Goal: Task Accomplishment & Management: Complete application form

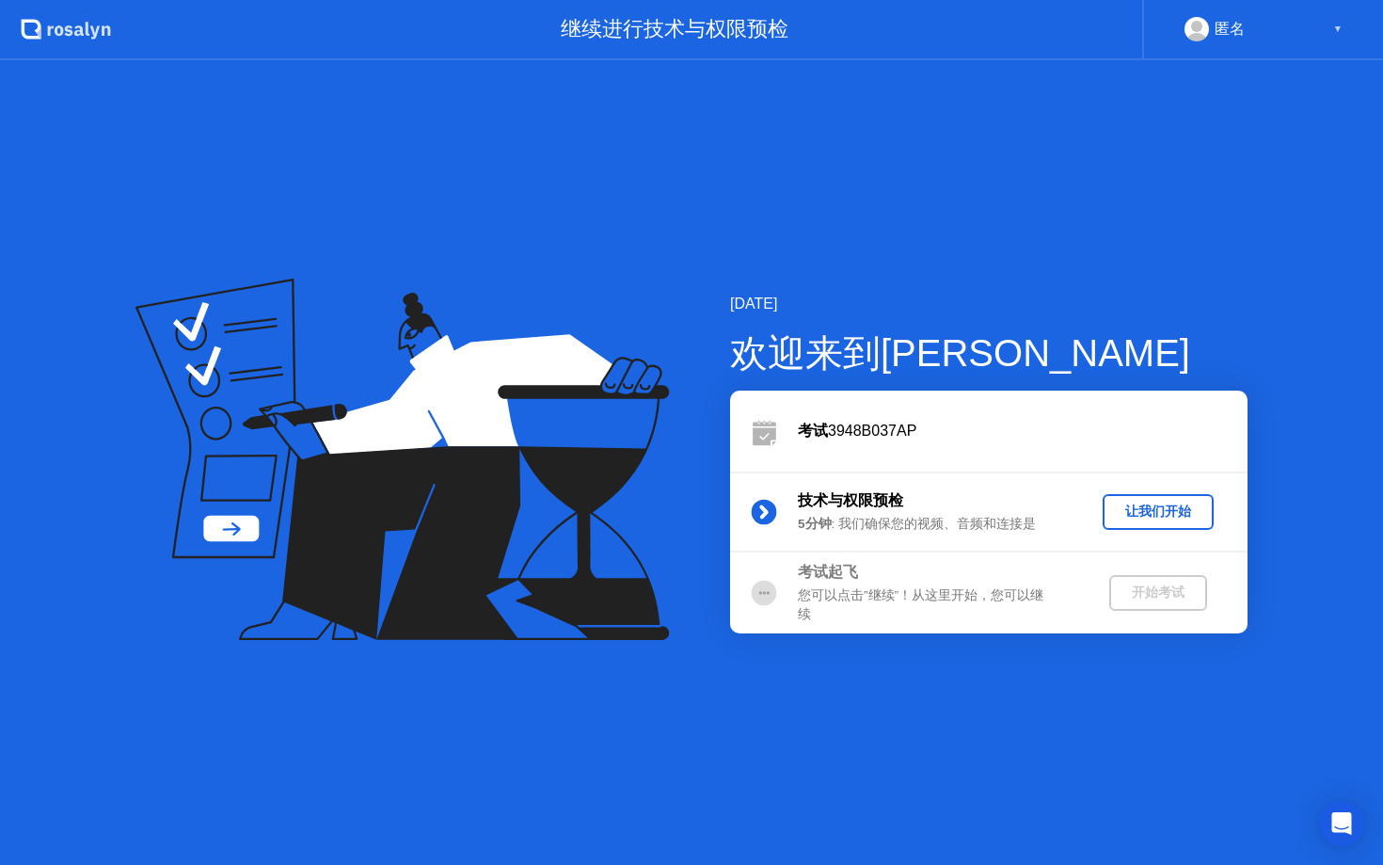
click at [1118, 511] on div "让我们开始" at bounding box center [1158, 511] width 96 height 18
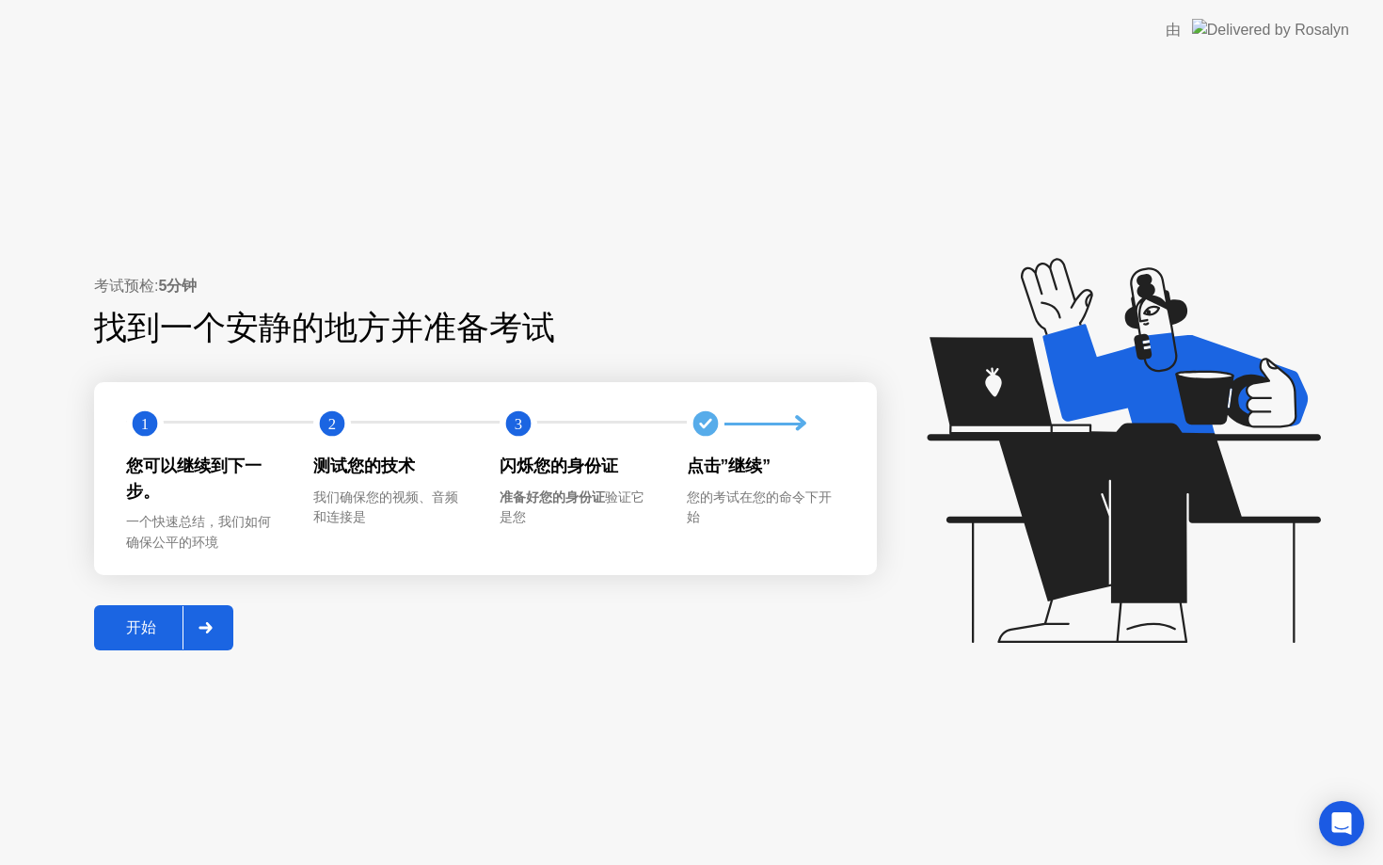
click at [134, 627] on div "开始" at bounding box center [141, 628] width 83 height 20
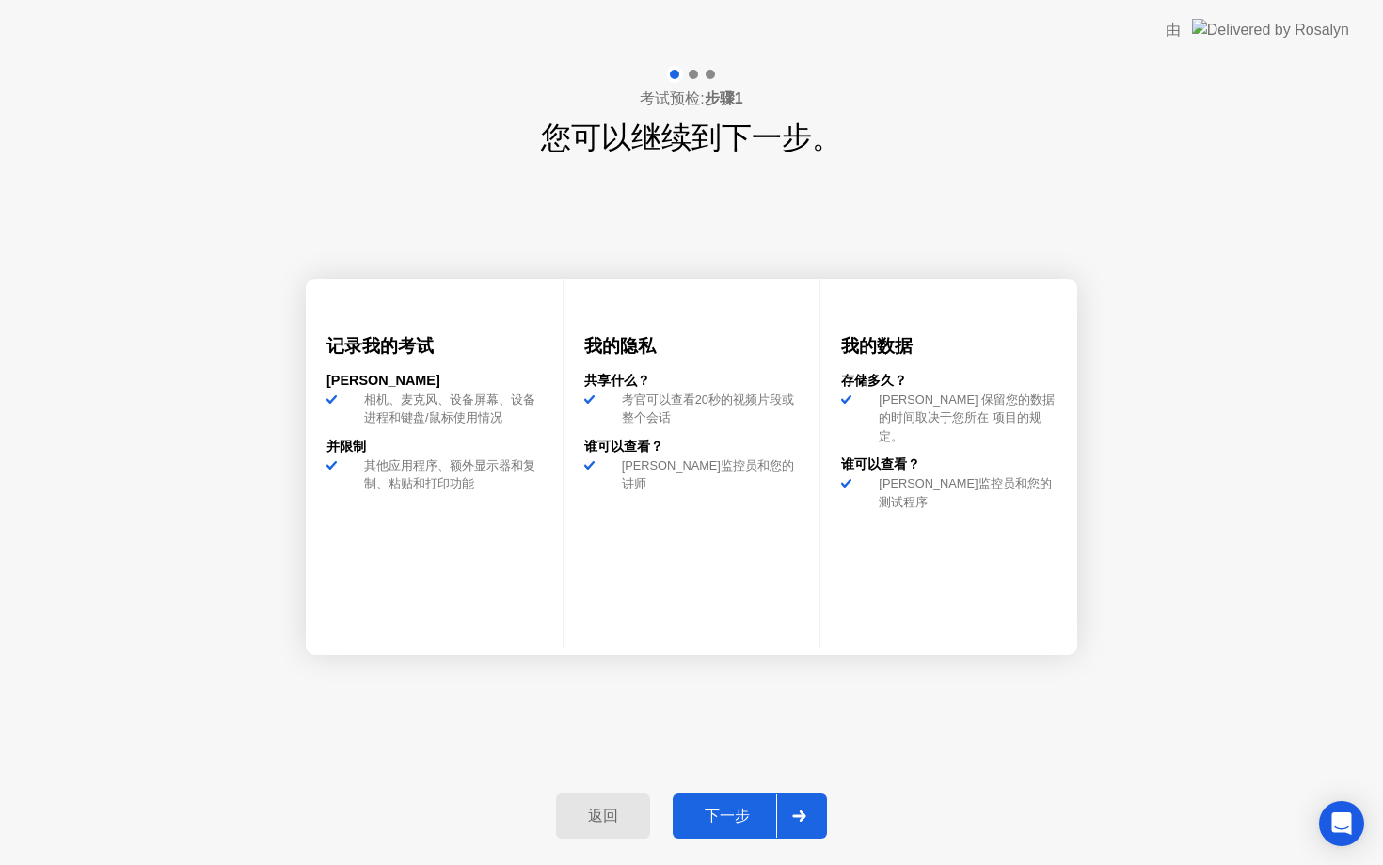
click at [752, 822] on div "下一步" at bounding box center [727, 816] width 98 height 20
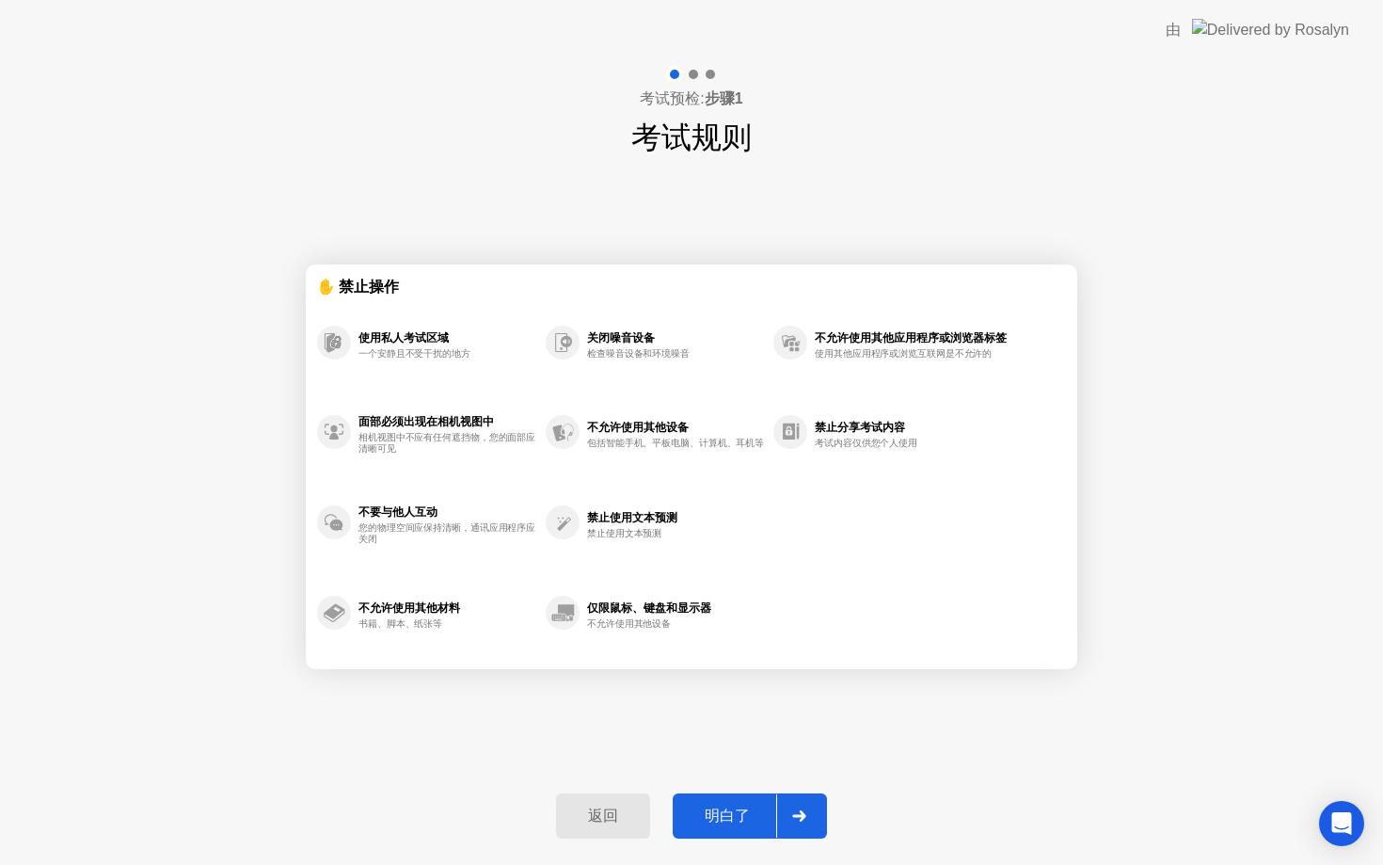
click at [747, 813] on div "明白了" at bounding box center [727, 816] width 98 height 20
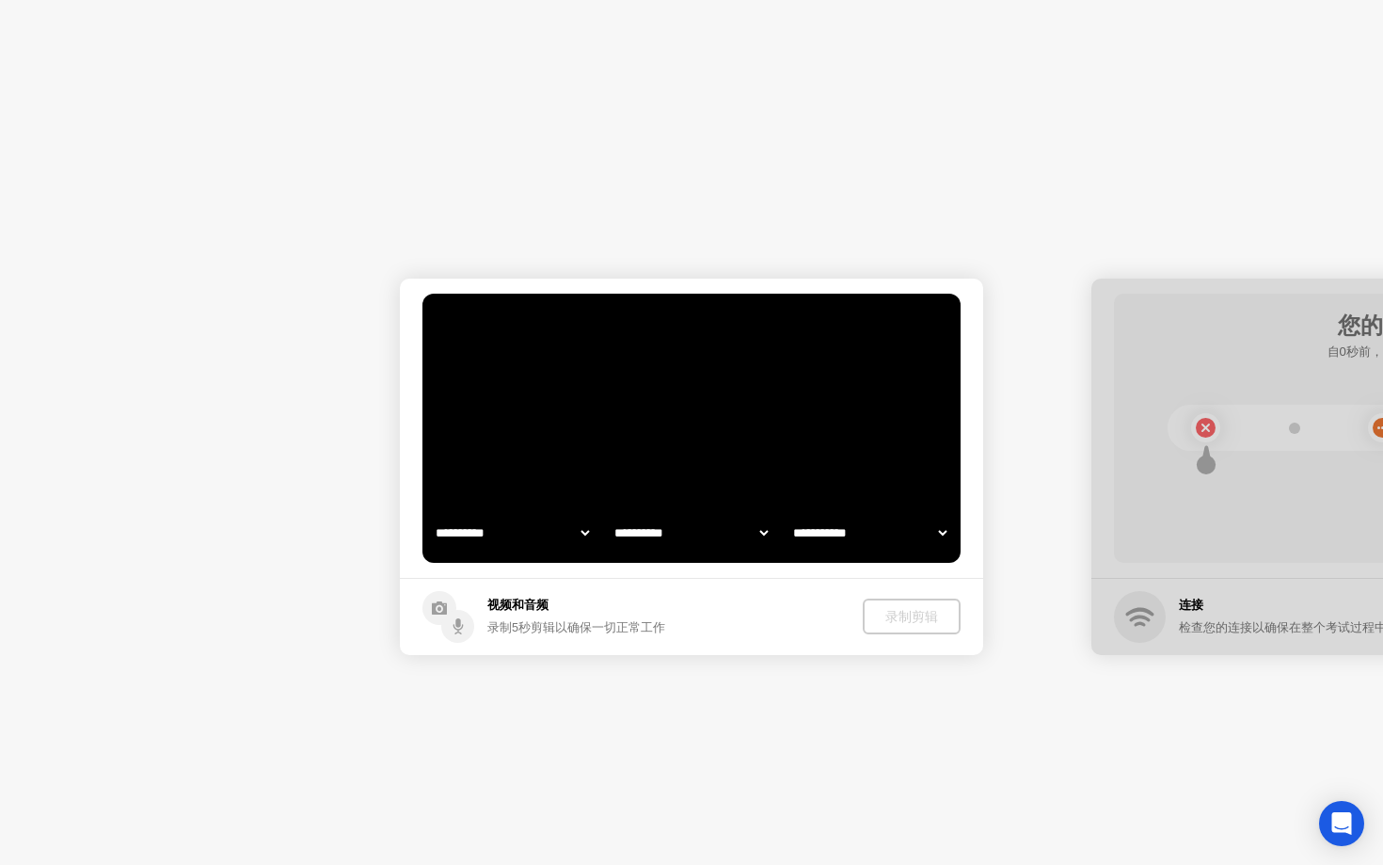
select select "**********"
select select "*******"
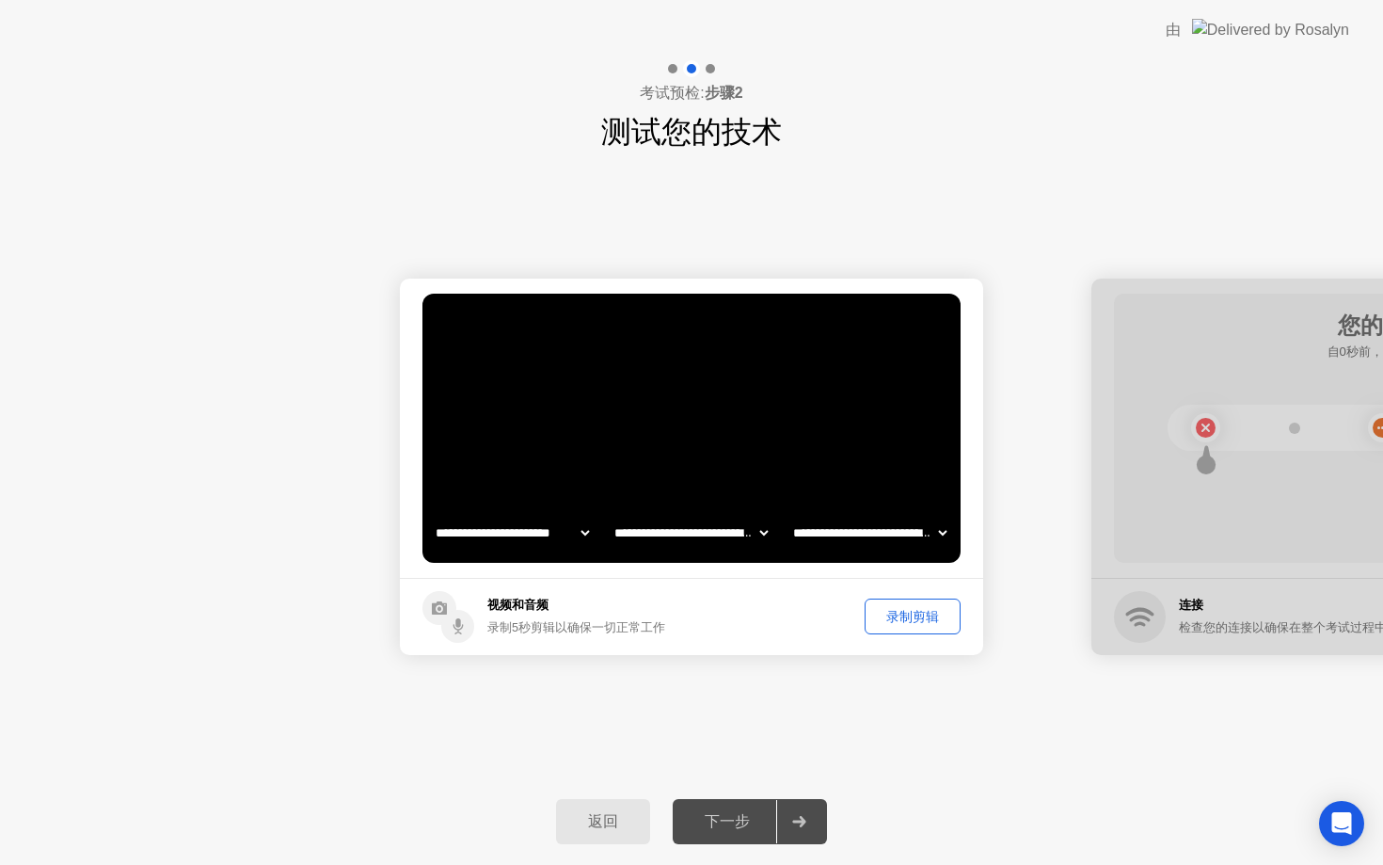
click at [909, 614] on div "录制剪辑" at bounding box center [912, 617] width 83 height 18
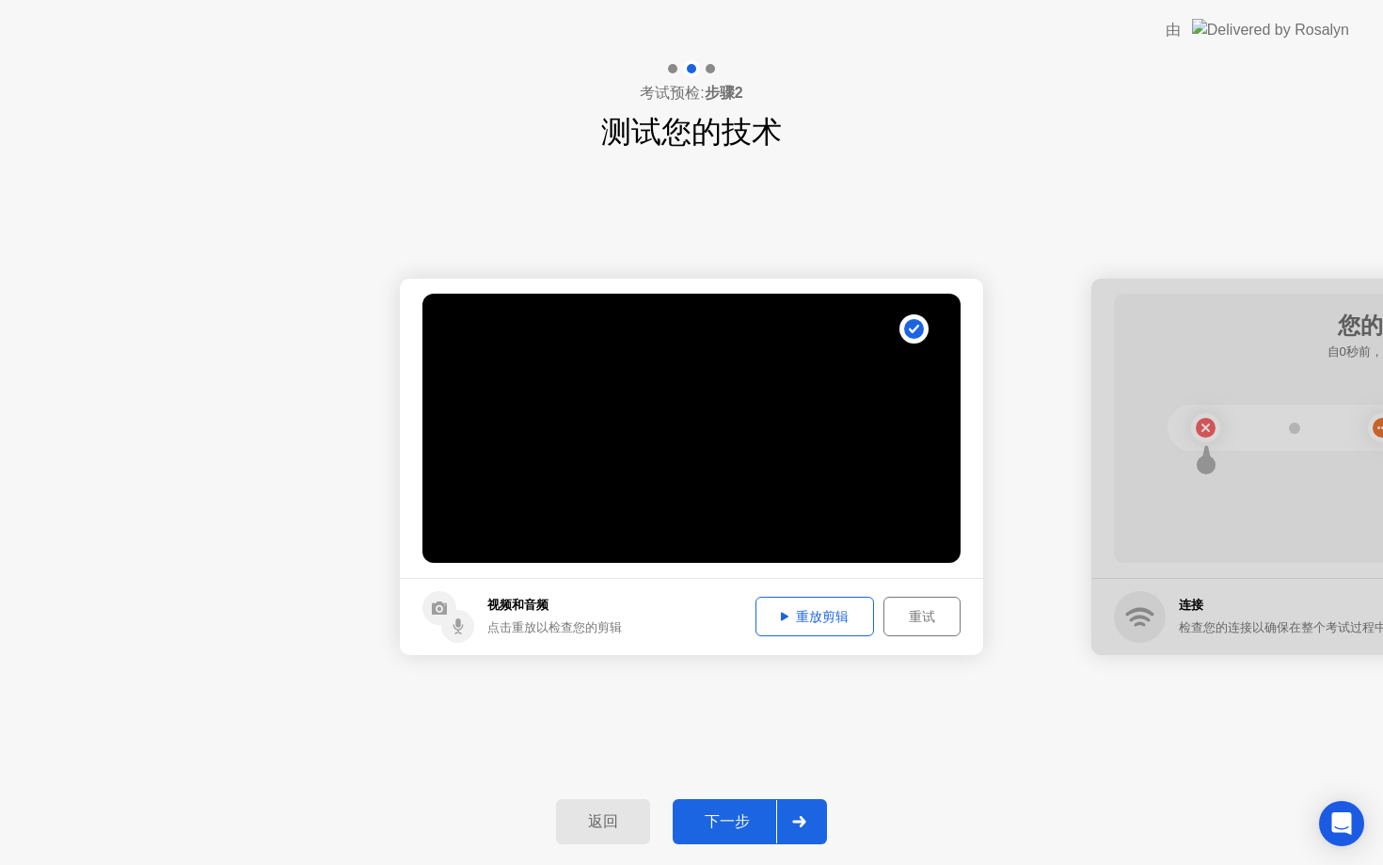
click at [835, 614] on div "重放剪辑" at bounding box center [814, 617] width 105 height 18
click at [819, 617] on div "重放剪辑" at bounding box center [814, 617] width 105 height 18
click at [754, 830] on div "下一步" at bounding box center [727, 822] width 98 height 20
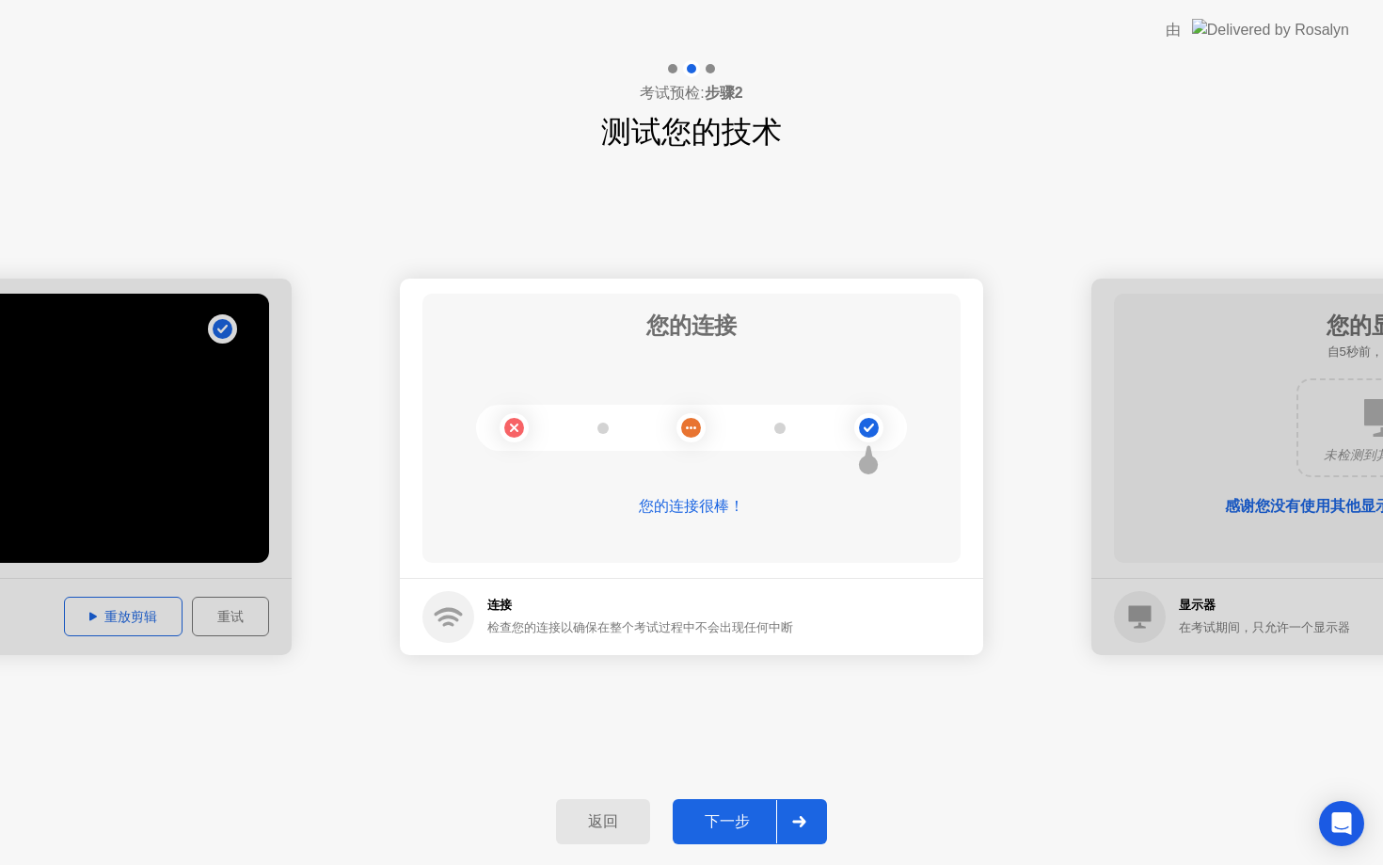
click at [748, 822] on div "下一步" at bounding box center [727, 822] width 98 height 20
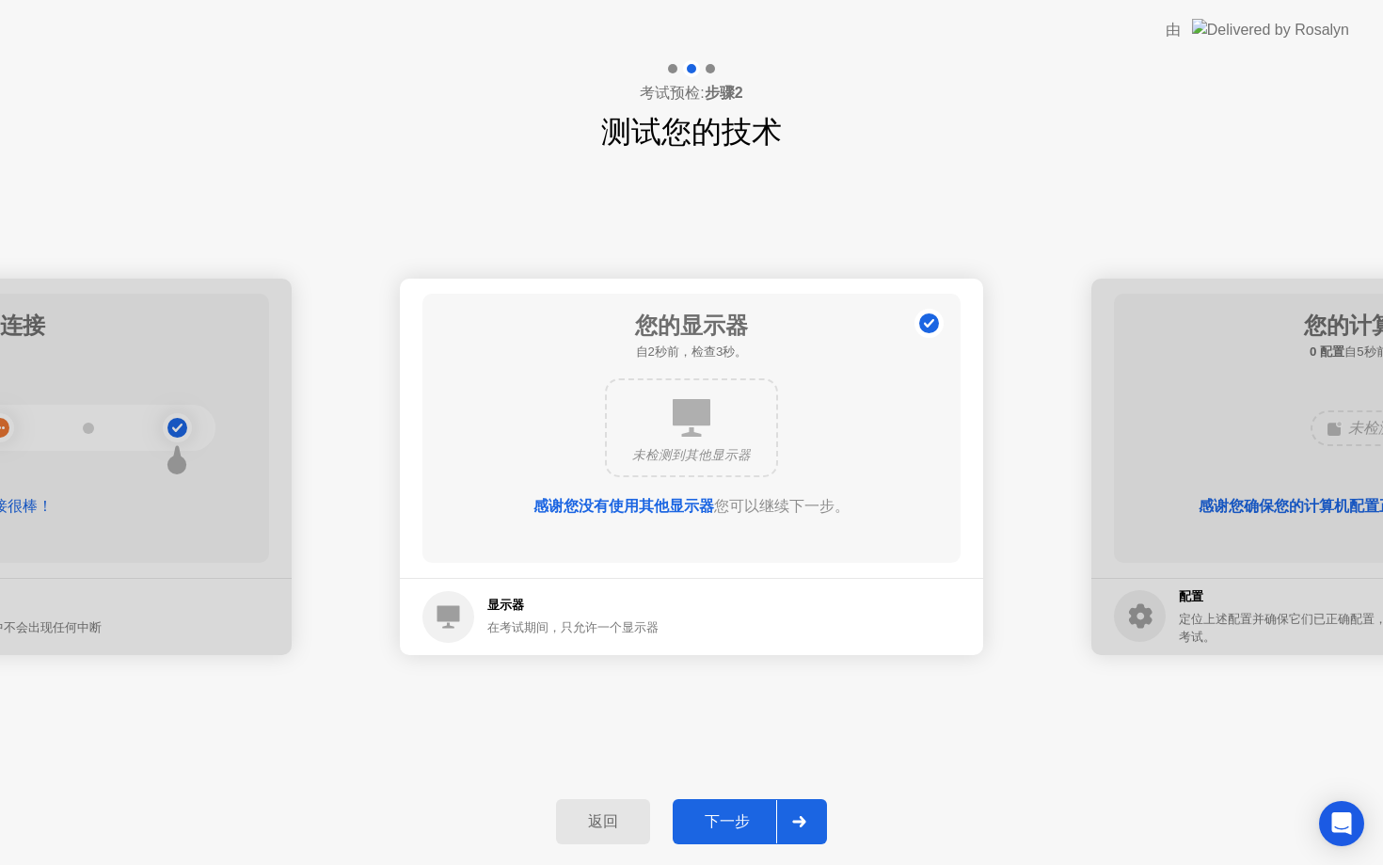
click at [739, 824] on div "下一步" at bounding box center [727, 822] width 98 height 20
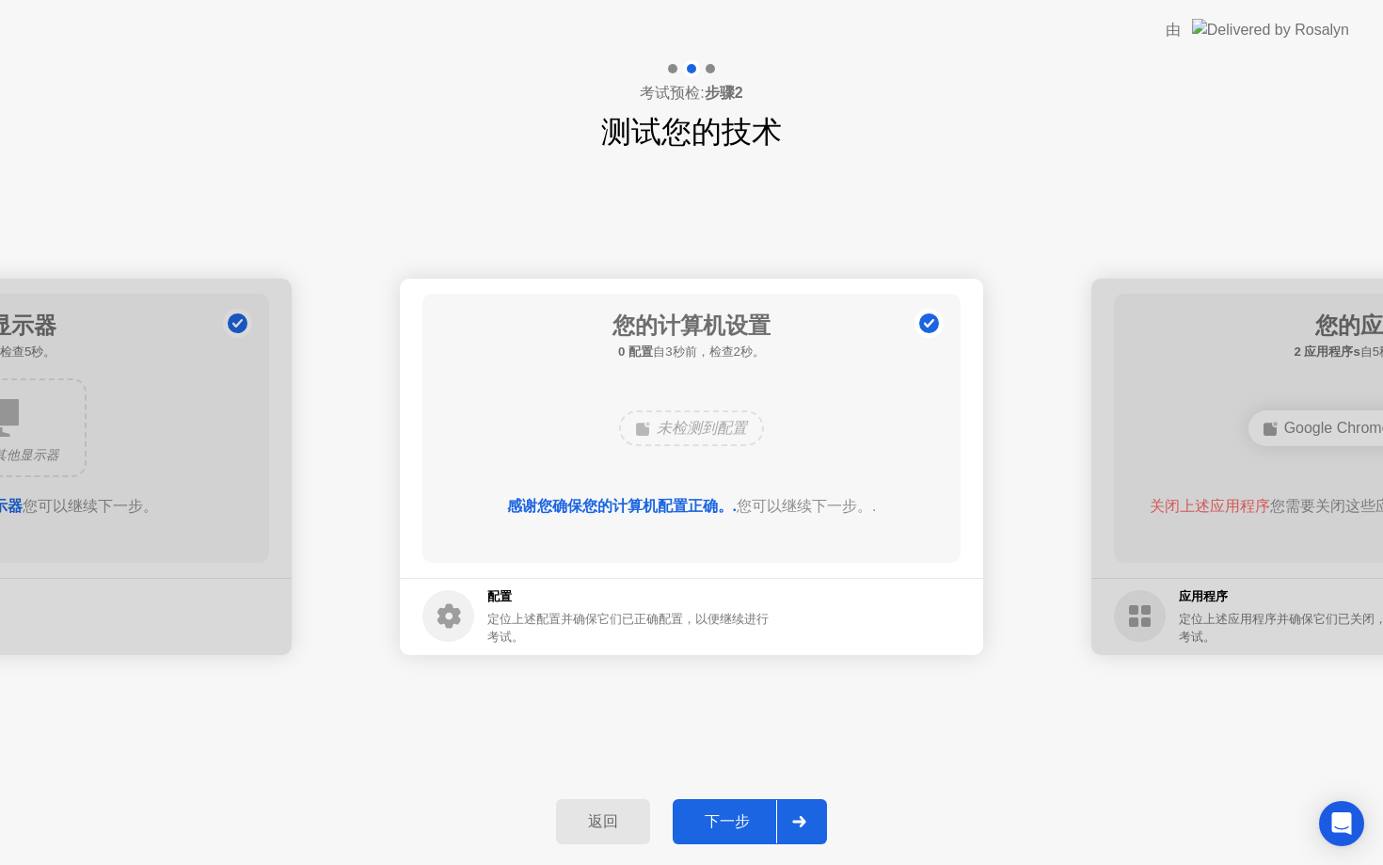
click at [739, 824] on div "下一步" at bounding box center [727, 822] width 98 height 20
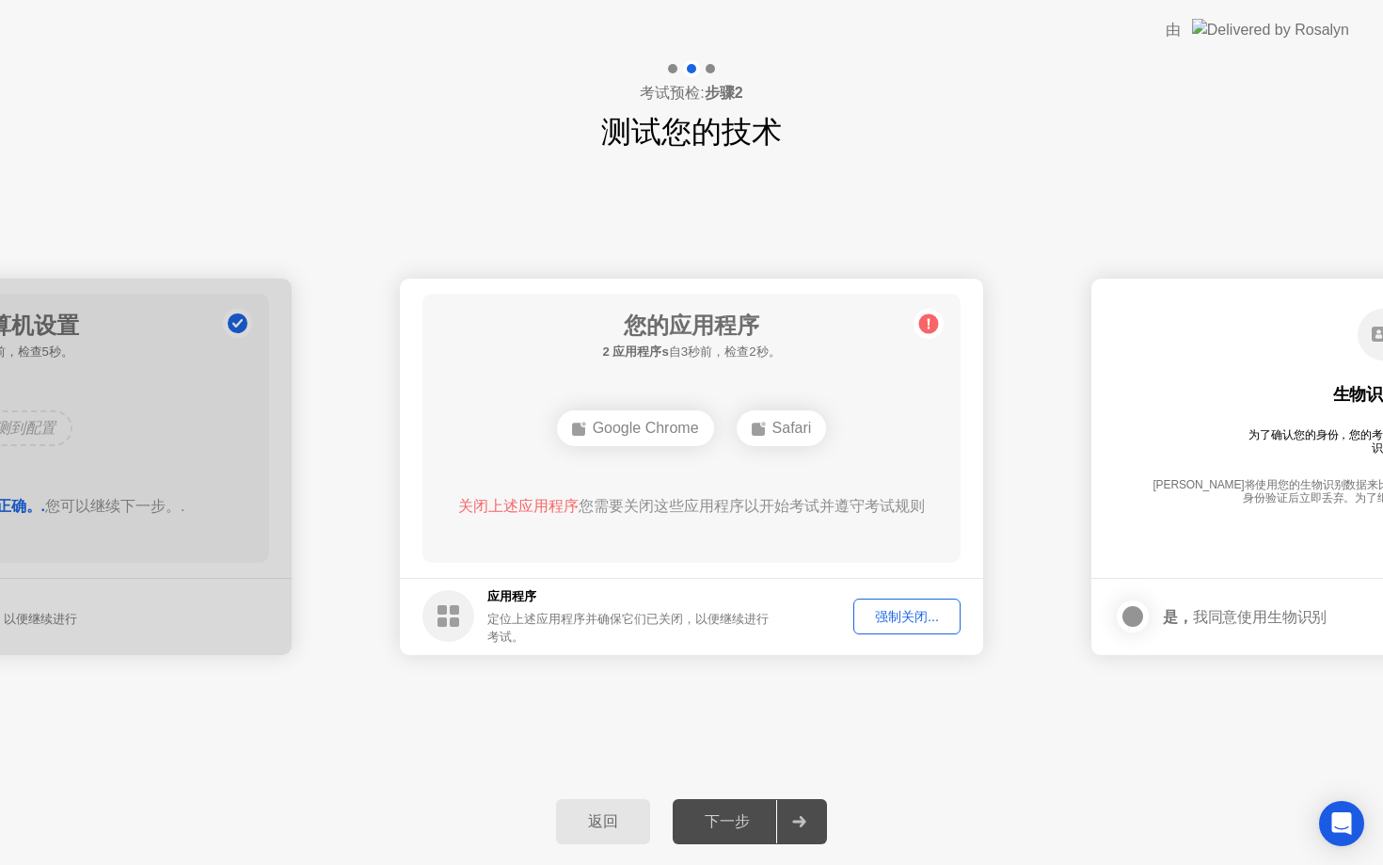
click at [875, 620] on div "强制关闭..." at bounding box center [907, 617] width 94 height 18
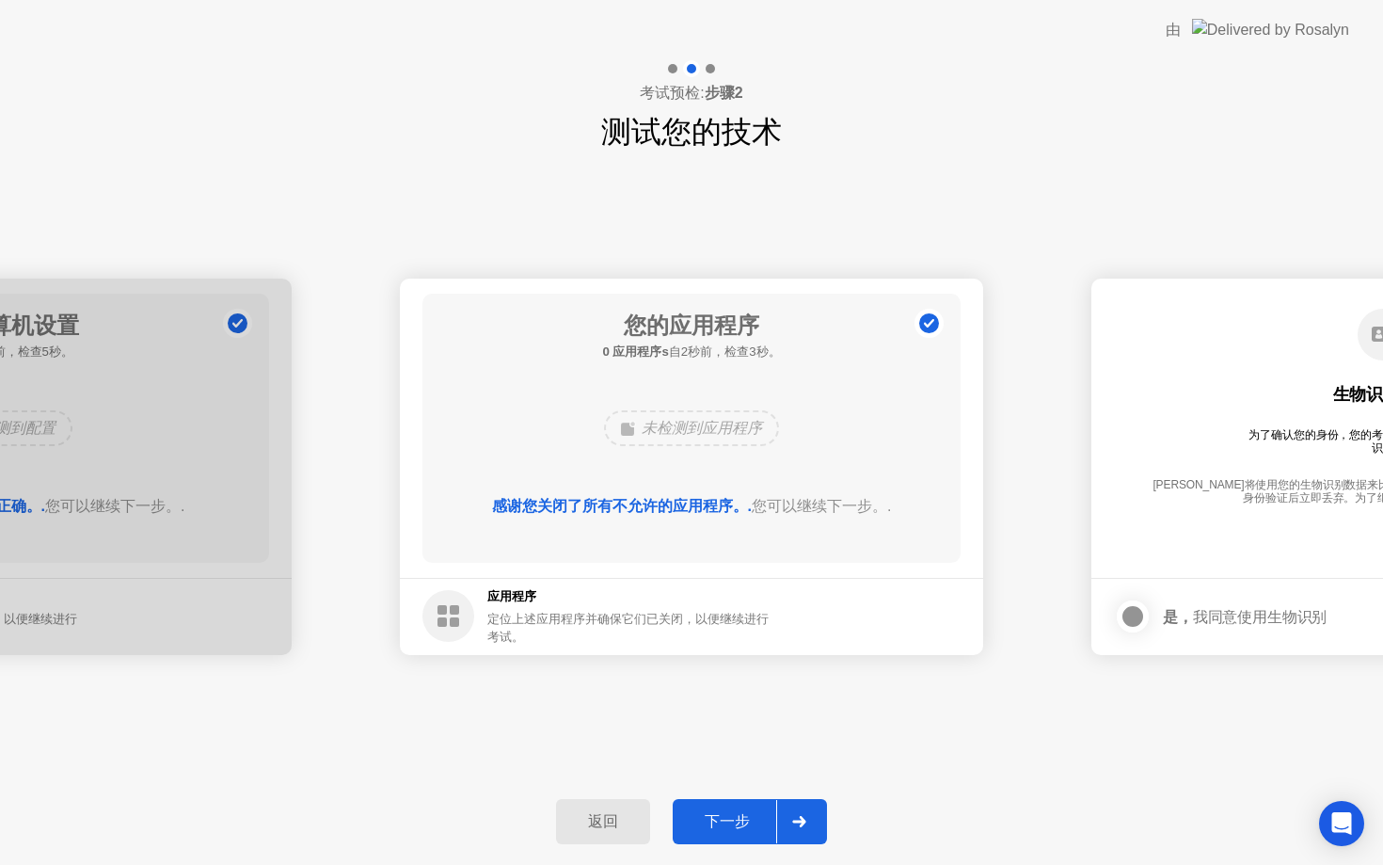
click at [730, 818] on div "下一步" at bounding box center [727, 822] width 98 height 20
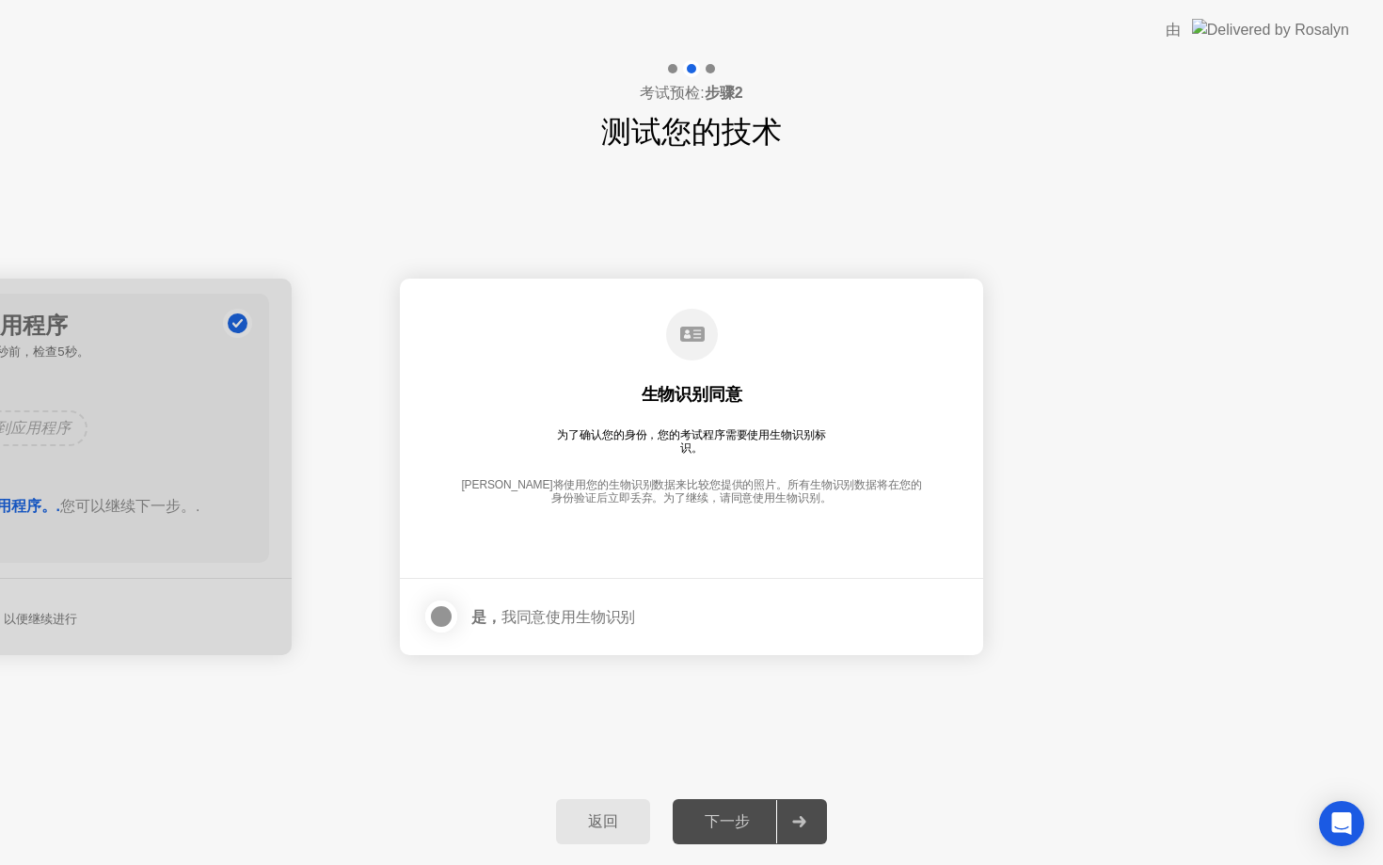
click at [440, 616] on div at bounding box center [441, 616] width 23 height 23
click at [733, 825] on div "下一步" at bounding box center [727, 822] width 98 height 20
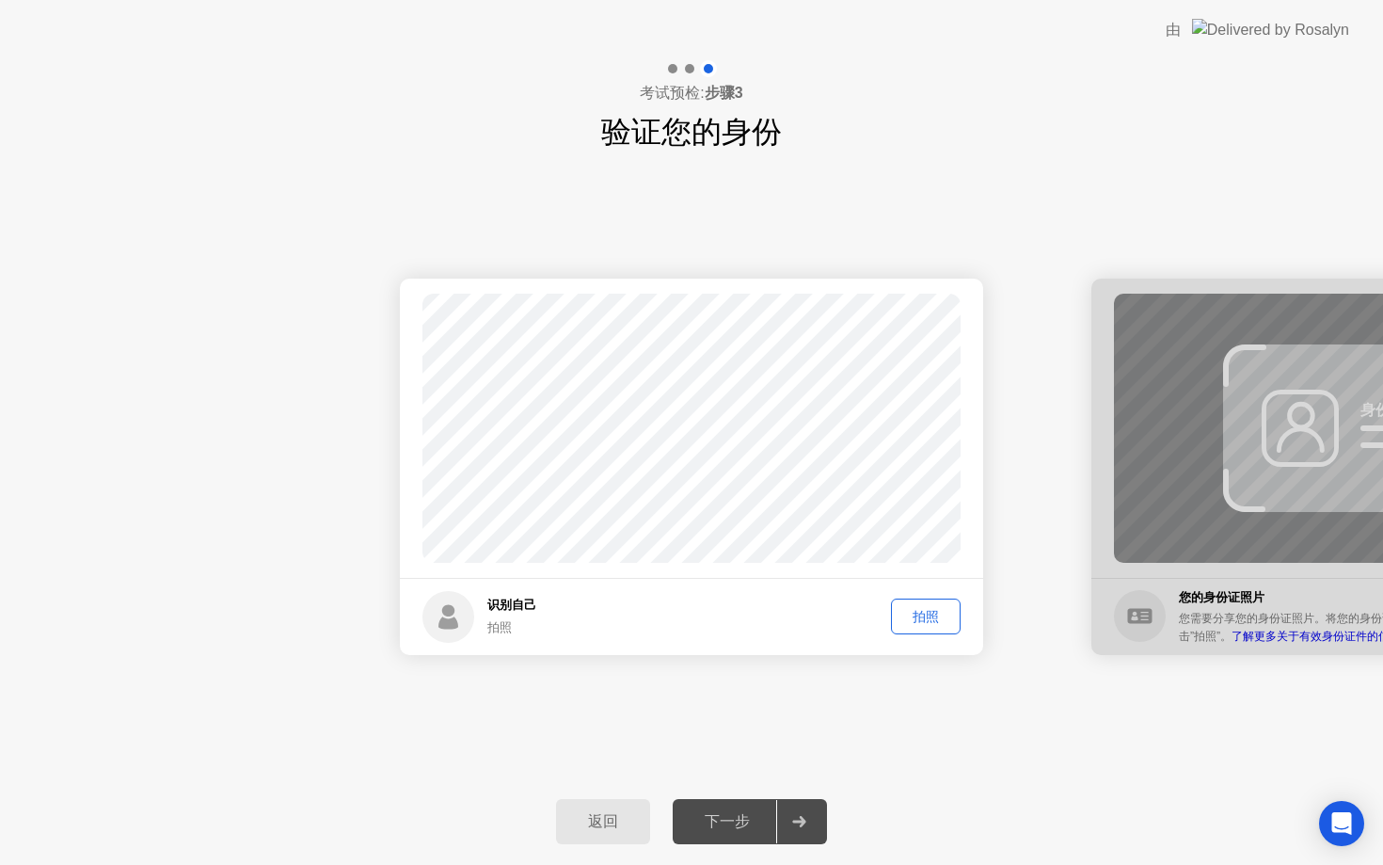
click at [911, 619] on div "拍照" at bounding box center [926, 617] width 56 height 18
click at [745, 822] on div "下一步" at bounding box center [727, 822] width 98 height 20
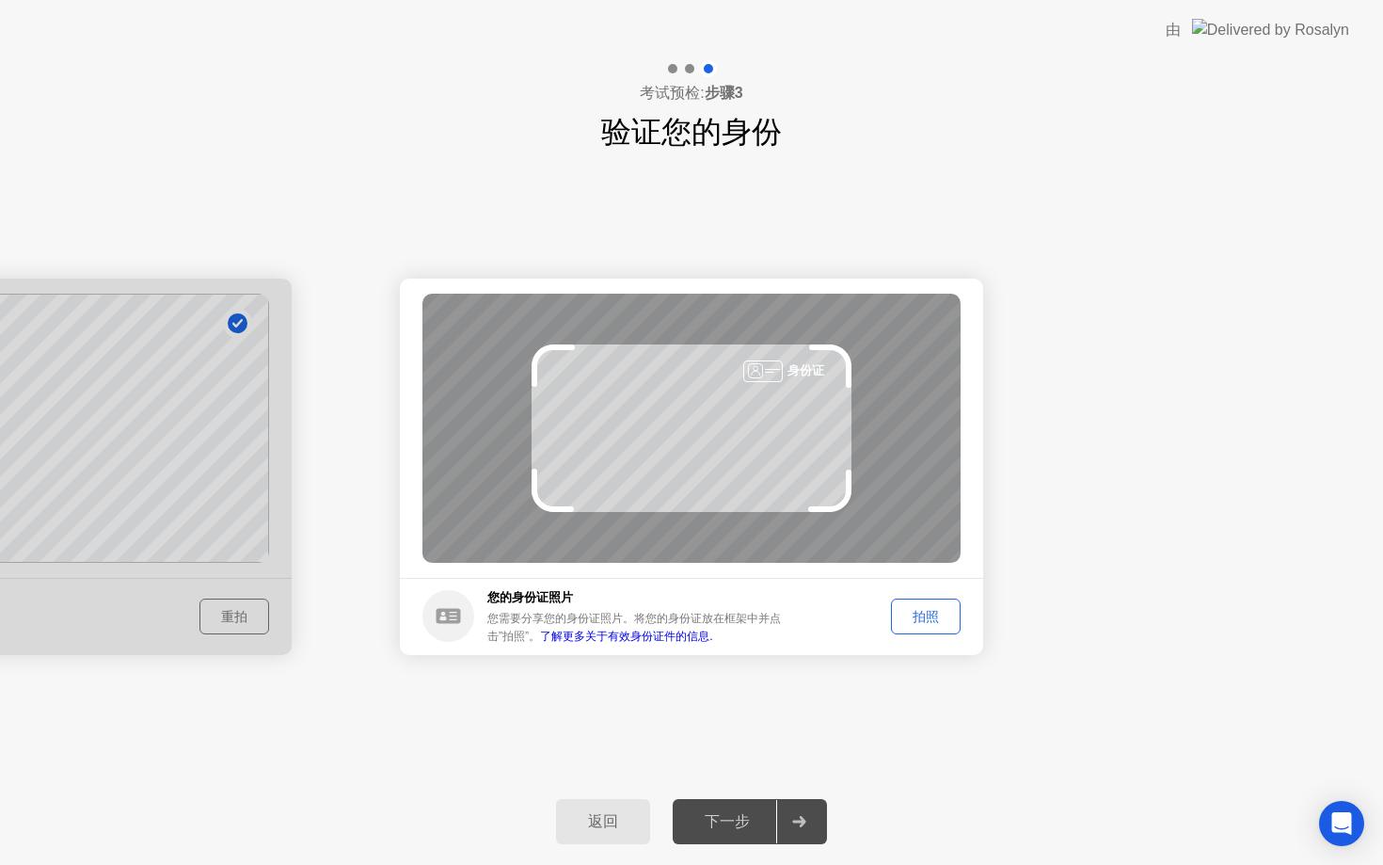
click at [926, 613] on div "拍照" at bounding box center [926, 617] width 56 height 18
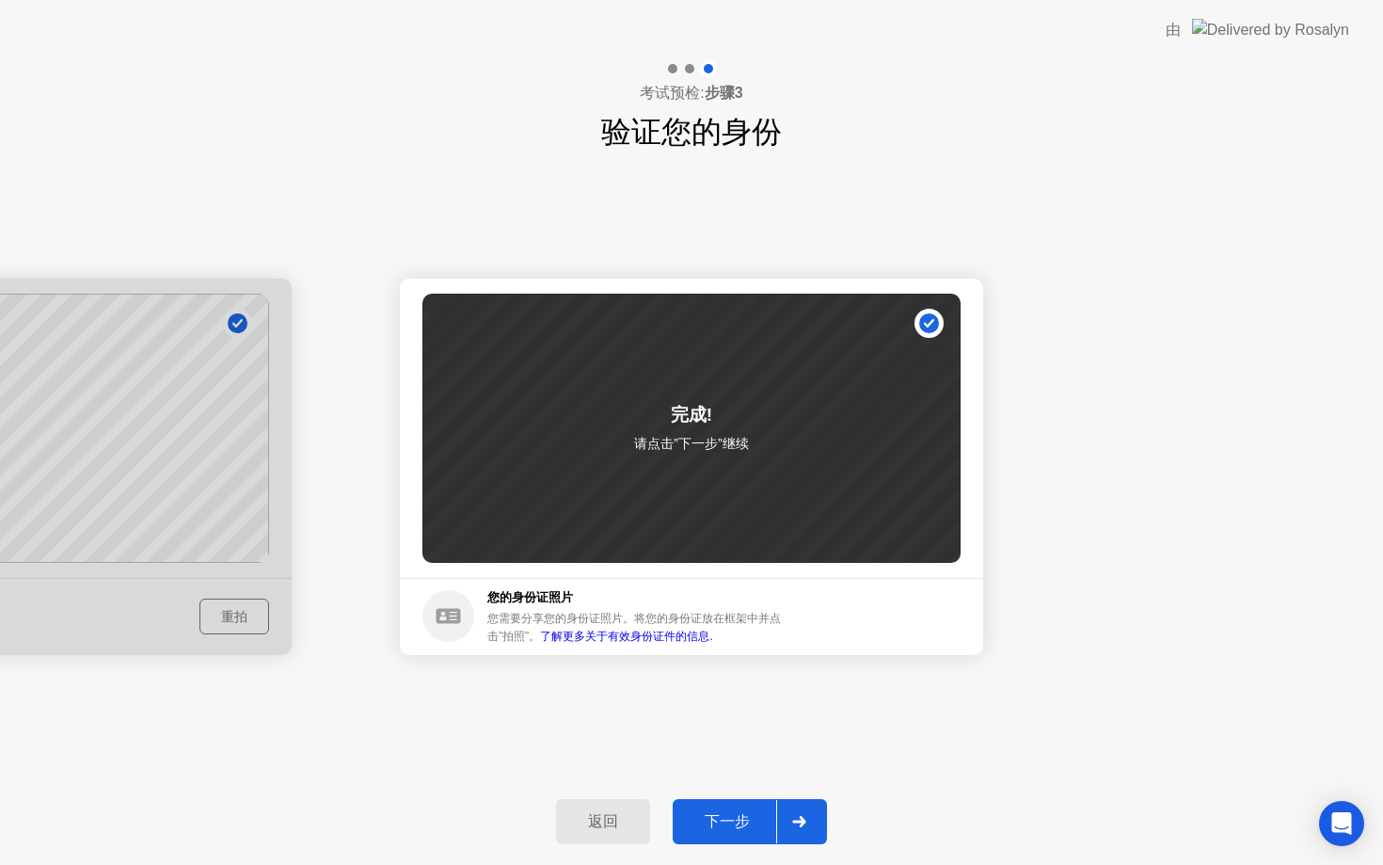
click at [746, 822] on div "下一步" at bounding box center [727, 822] width 98 height 20
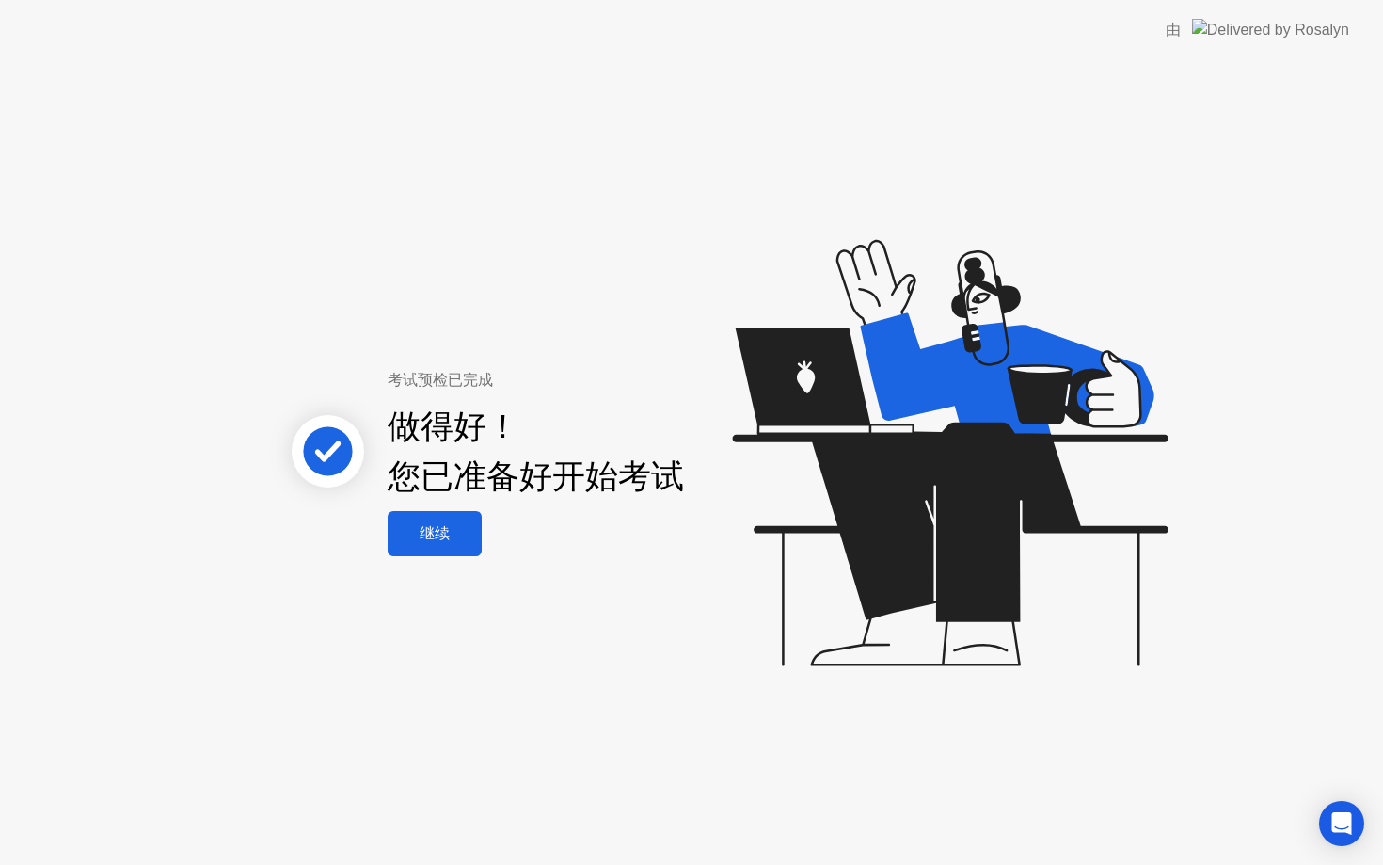
click at [447, 536] on div "继续" at bounding box center [434, 534] width 83 height 20
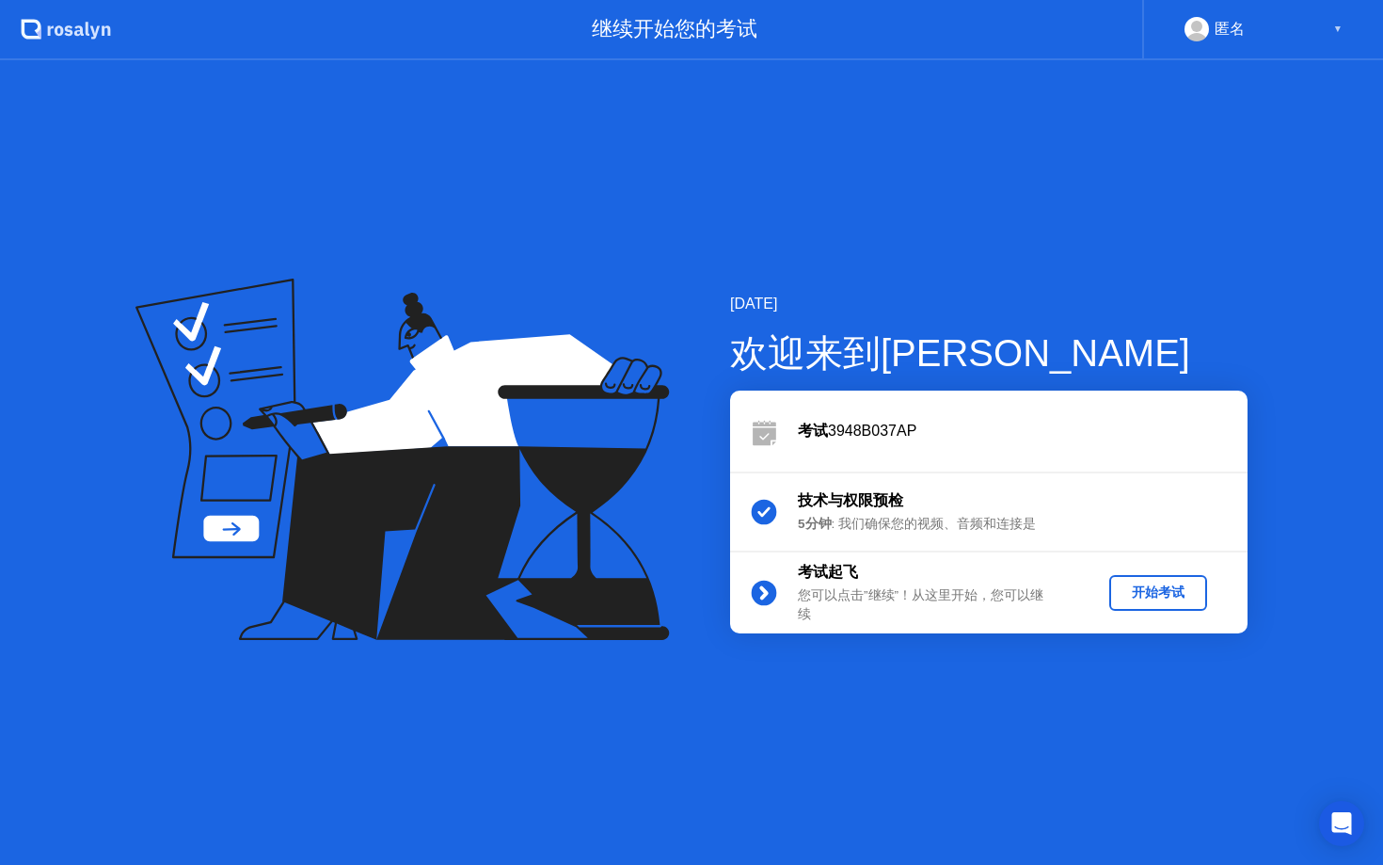
click at [1134, 593] on div "开始考试" at bounding box center [1158, 592] width 83 height 18
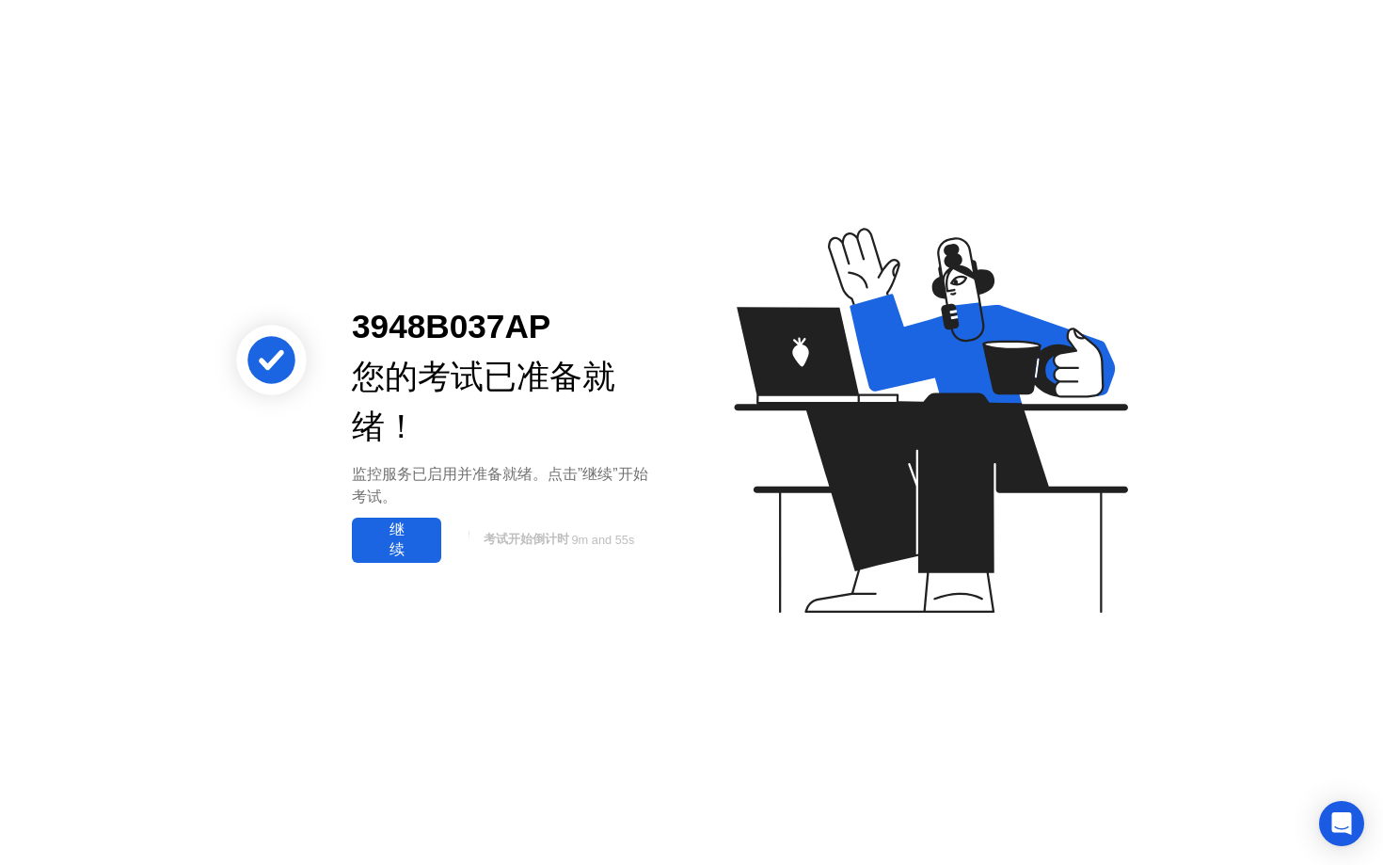
click at [423, 544] on div "继续" at bounding box center [397, 540] width 78 height 40
